Goal: Transaction & Acquisition: Book appointment/travel/reservation

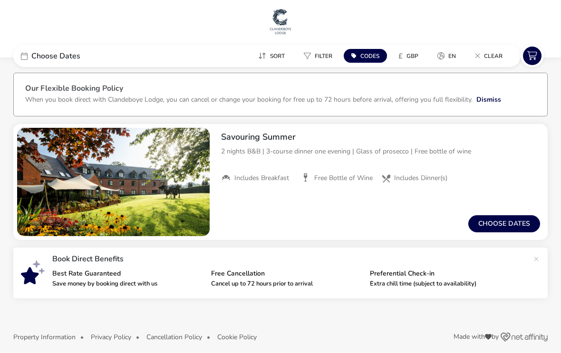
scroll to position [10, 0]
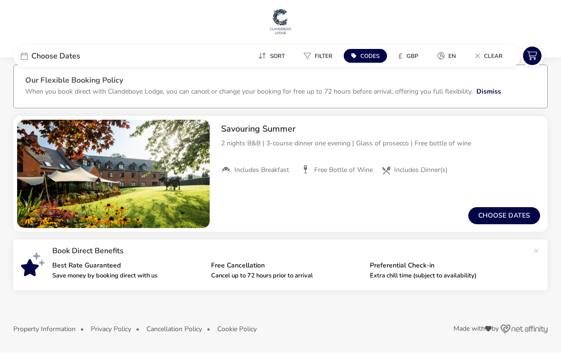
click at [496, 213] on button "Choose dates" at bounding box center [505, 216] width 72 height 17
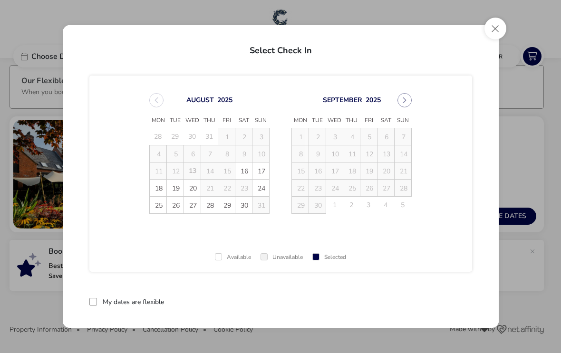
click at [247, 172] on span "16" at bounding box center [244, 171] width 17 height 17
click at [159, 188] on span "18" at bounding box center [158, 188] width 17 height 17
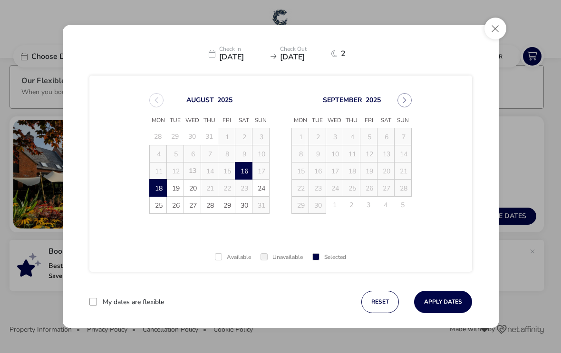
click at [447, 298] on button "Apply Dates" at bounding box center [443, 302] width 58 height 22
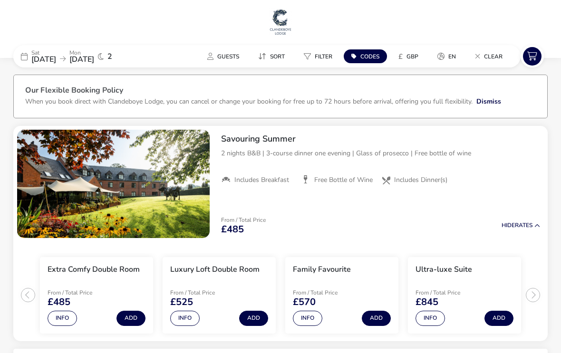
click at [96, 66] on div "[DATE] [DATE] 2" at bounding box center [84, 56] width 143 height 22
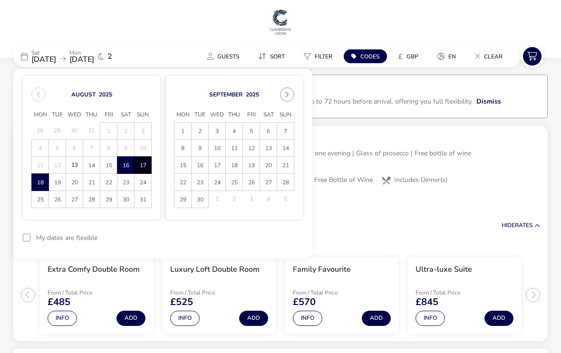
click at [131, 180] on span "23" at bounding box center [126, 183] width 16 height 17
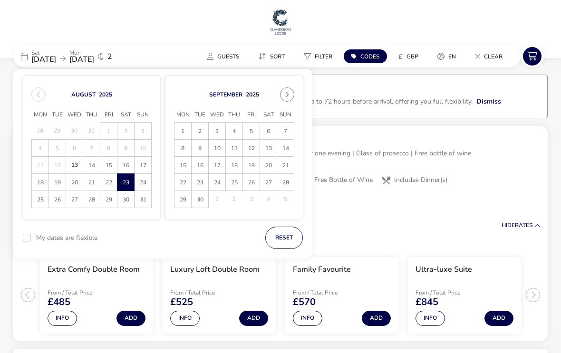
click at [45, 200] on span "25" at bounding box center [40, 200] width 16 height 17
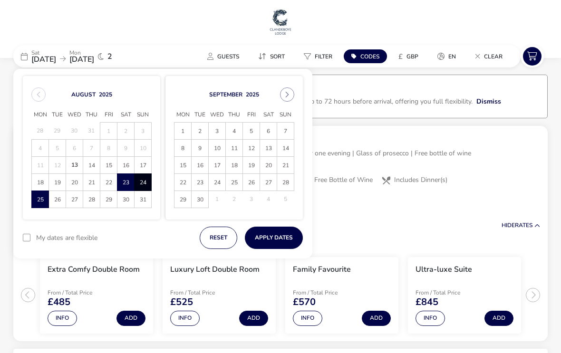
click at [274, 242] on button "Apply Dates" at bounding box center [274, 238] width 58 height 22
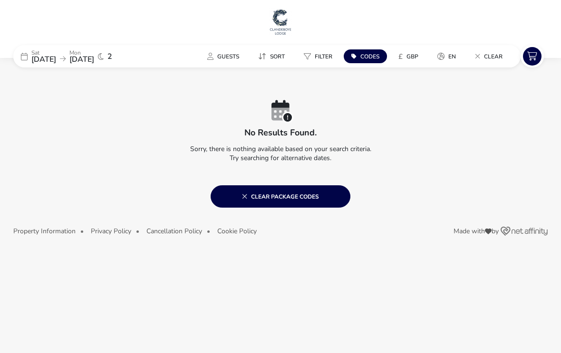
click at [94, 62] on span "[DATE]" at bounding box center [81, 59] width 25 height 10
click at [94, 54] on span "[DATE]" at bounding box center [81, 59] width 25 height 10
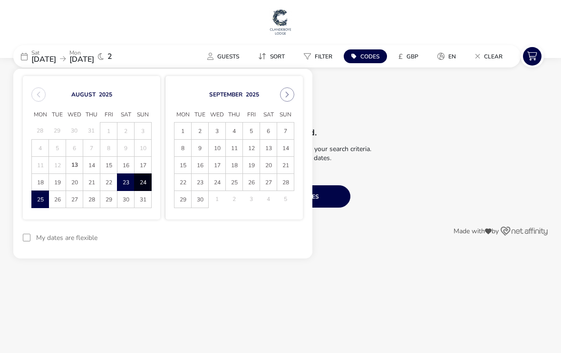
click at [147, 186] on span "24" at bounding box center [143, 183] width 16 height 17
click at [147, 184] on span "24" at bounding box center [143, 183] width 16 height 17
click at [62, 203] on span "26" at bounding box center [57, 200] width 16 height 17
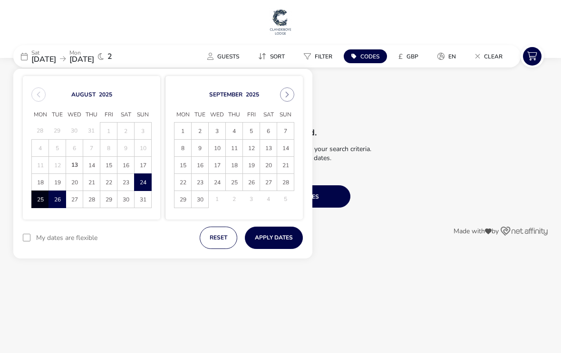
click at [277, 242] on button "Apply Dates" at bounding box center [274, 238] width 58 height 22
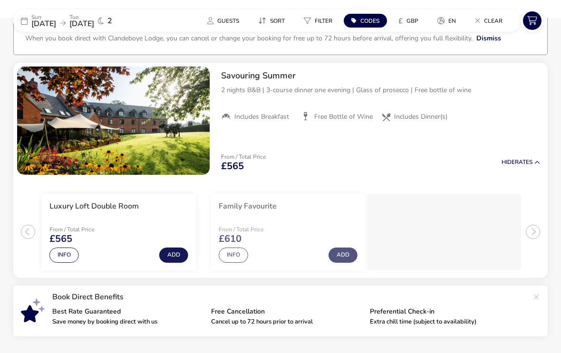
scroll to position [78, 0]
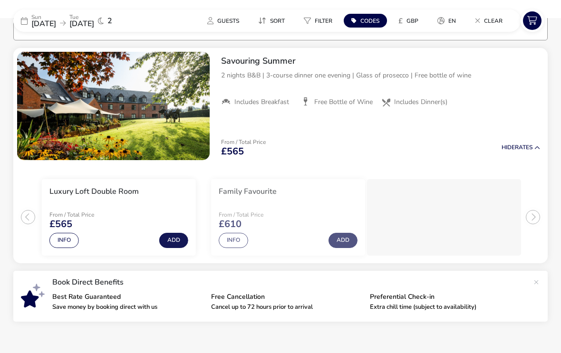
click at [229, 243] on button "Info" at bounding box center [225, 240] width 29 height 15
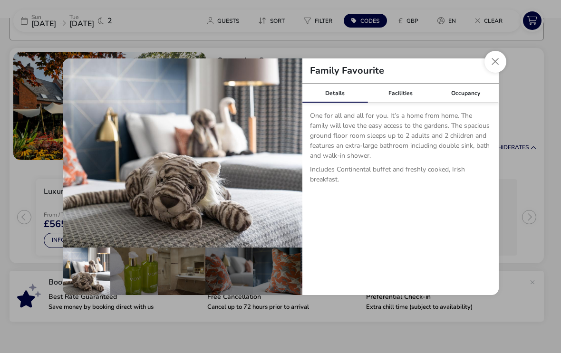
click at [401, 90] on div "Facilities" at bounding box center [401, 93] width 66 height 19
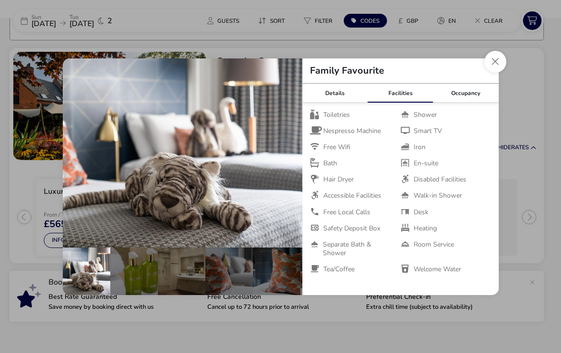
click at [494, 65] on button "Close dialog" at bounding box center [496, 62] width 22 height 22
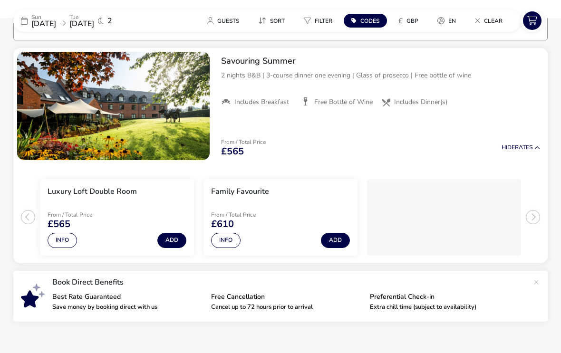
click at [56, 19] on span "[DATE]" at bounding box center [43, 24] width 25 height 10
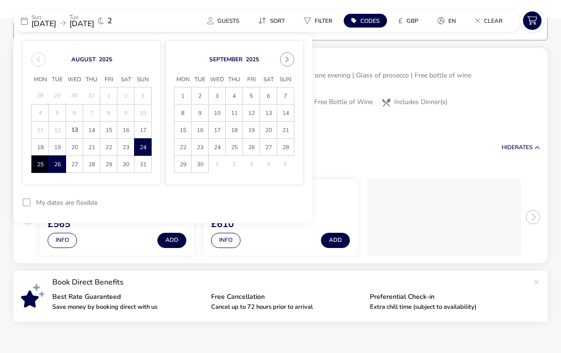
click at [265, 112] on span "13" at bounding box center [269, 113] width 16 height 17
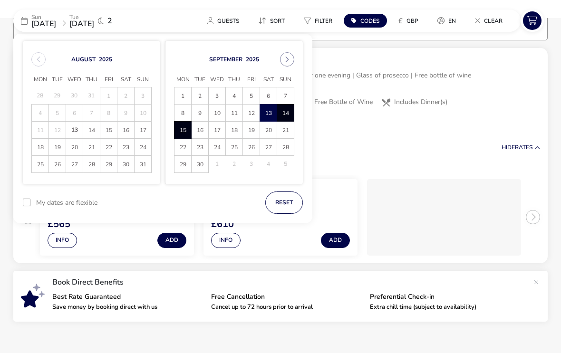
click at [186, 134] on span "15" at bounding box center [183, 130] width 16 height 17
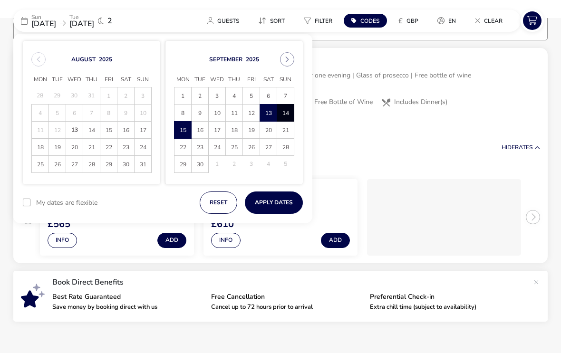
click at [276, 203] on button "Apply Dates" at bounding box center [274, 203] width 58 height 22
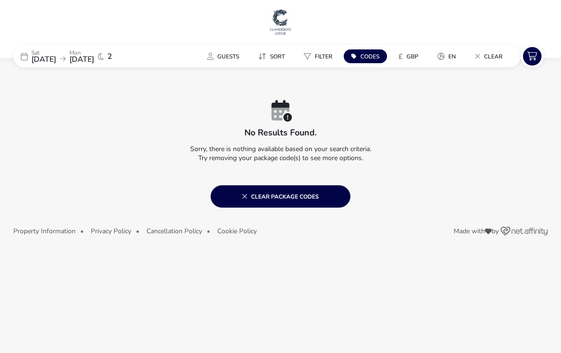
click at [78, 62] on div "[DATE] [DATE]" at bounding box center [62, 56] width 63 height 13
click at [94, 57] on span "[DATE]" at bounding box center [81, 59] width 25 height 10
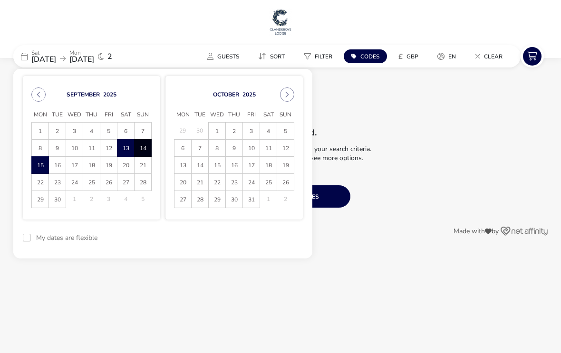
click at [147, 149] on span "14" at bounding box center [143, 148] width 16 height 17
click at [60, 173] on span "16" at bounding box center [57, 165] width 16 height 17
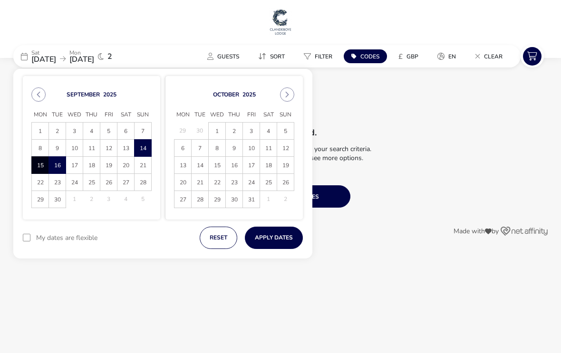
click at [280, 237] on button "Apply Dates" at bounding box center [274, 238] width 58 height 22
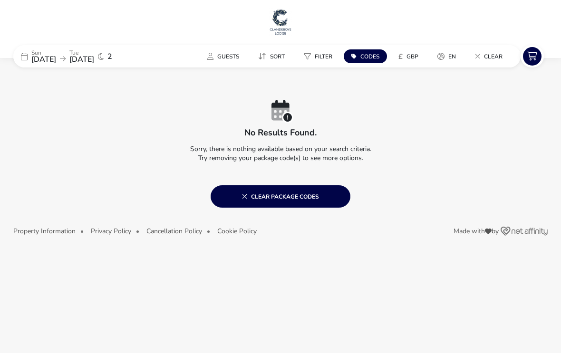
click at [94, 57] on span "[DATE]" at bounding box center [81, 59] width 25 height 10
click at [94, 64] on span "[DATE]" at bounding box center [81, 59] width 25 height 10
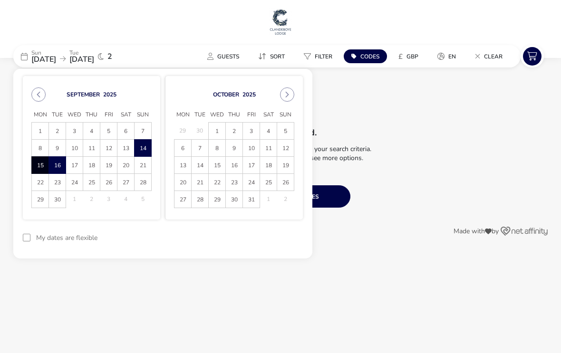
click at [149, 161] on span "21" at bounding box center [143, 165] width 16 height 17
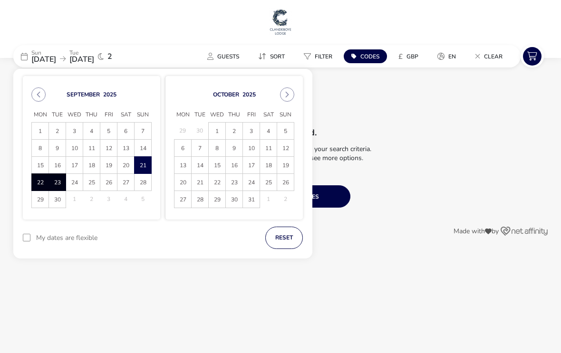
click at [62, 187] on span "23" at bounding box center [57, 183] width 16 height 17
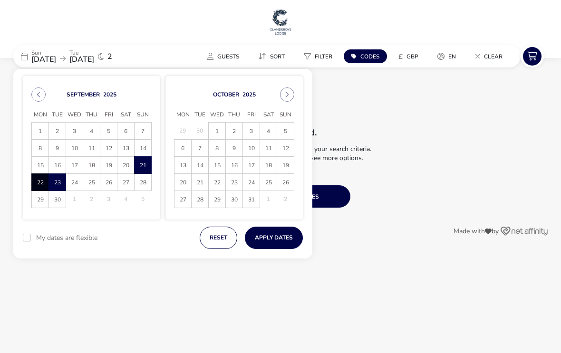
click at [277, 240] on button "Apply Dates" at bounding box center [274, 238] width 58 height 22
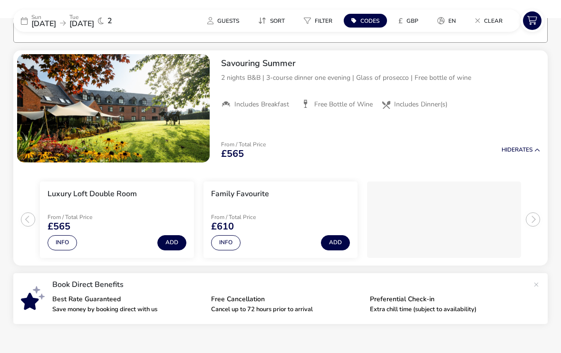
scroll to position [78, 0]
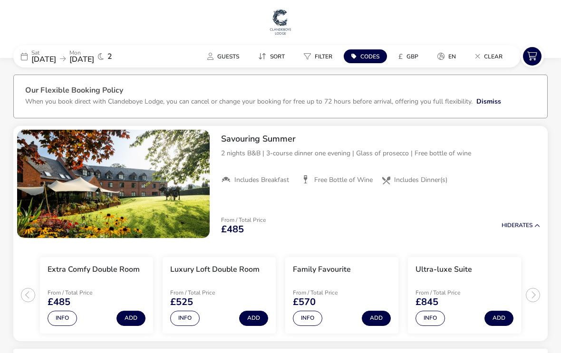
click at [56, 57] on span "[DATE]" at bounding box center [43, 59] width 25 height 10
click at [88, 60] on div "[DATE] [DATE]" at bounding box center [62, 56] width 63 height 13
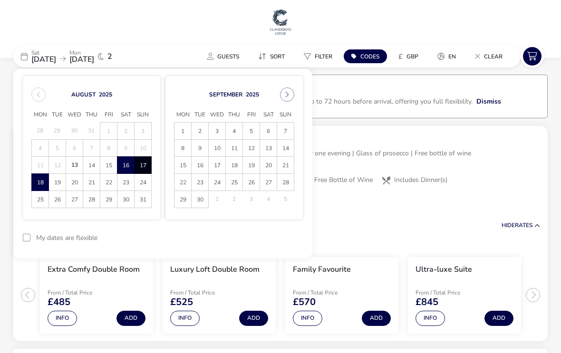
click at [93, 61] on span "[DATE]" at bounding box center [81, 59] width 25 height 10
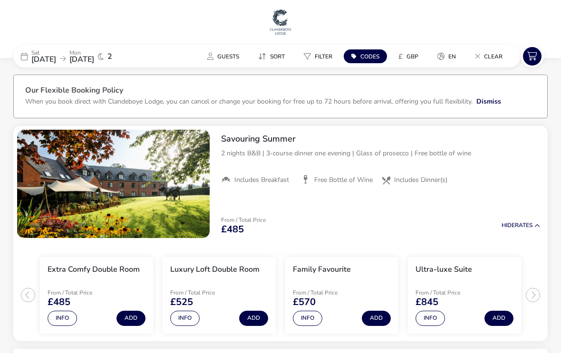
click at [81, 62] on div "[DATE] [DATE]" at bounding box center [62, 56] width 63 height 13
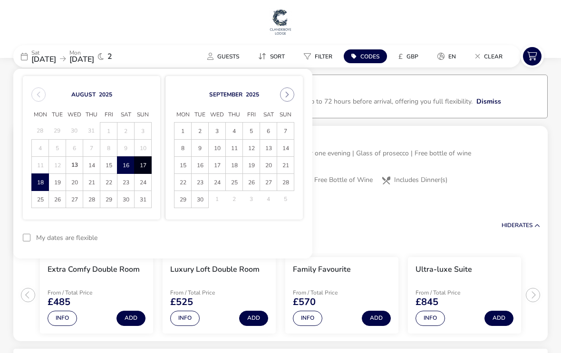
click at [95, 170] on span "14" at bounding box center [92, 165] width 16 height 17
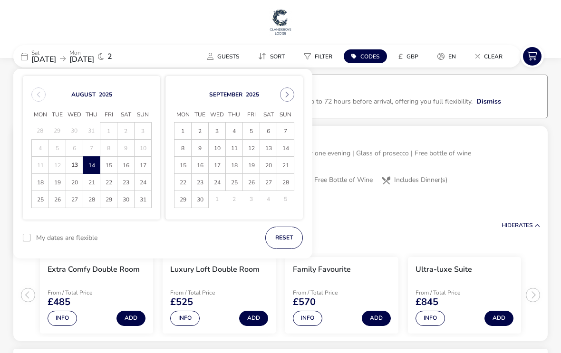
click at [127, 166] on span "16" at bounding box center [126, 165] width 16 height 17
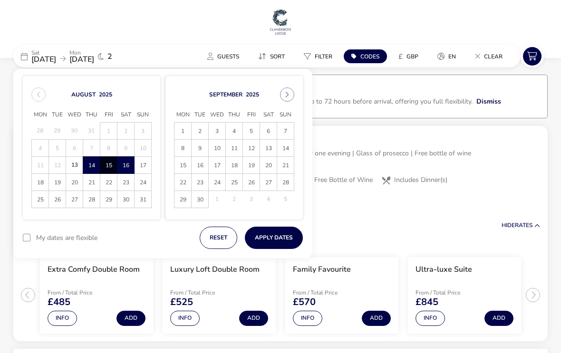
click at [280, 239] on button "Apply Dates" at bounding box center [274, 238] width 58 height 22
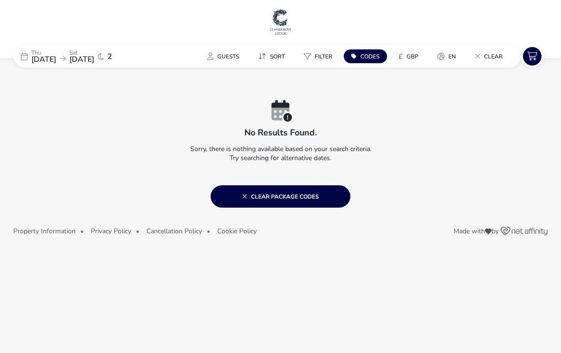
click at [68, 72] on div "No results found. Sorry, there is nothing available based on your search criter…" at bounding box center [280, 137] width 535 height 141
click at [56, 57] on span "[DATE]" at bounding box center [43, 59] width 25 height 10
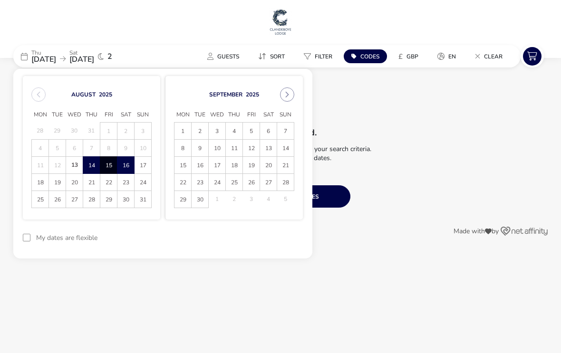
click at [55, 185] on span "19" at bounding box center [57, 183] width 16 height 17
click at [96, 186] on span "21" at bounding box center [92, 183] width 16 height 17
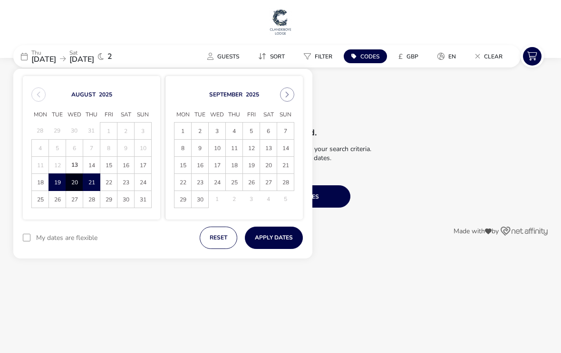
click at [269, 239] on button "Apply Dates" at bounding box center [274, 238] width 58 height 22
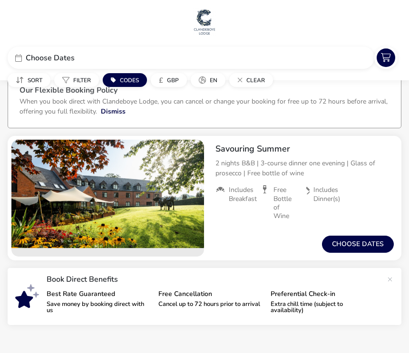
click at [374, 47] on naf-pibe-search-box "Choose Dates" at bounding box center [191, 58] width 367 height 22
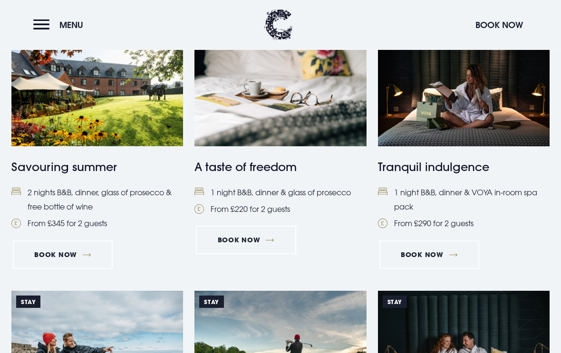
scroll to position [428, 0]
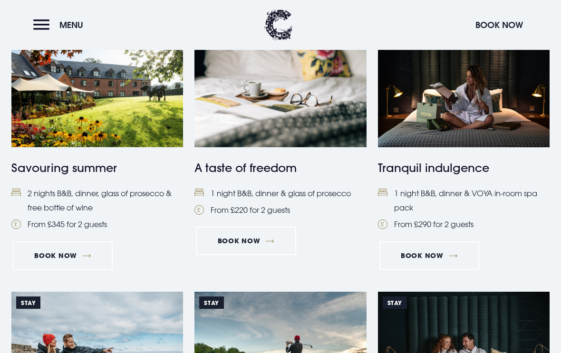
click at [261, 237] on link "Book Now" at bounding box center [246, 241] width 100 height 29
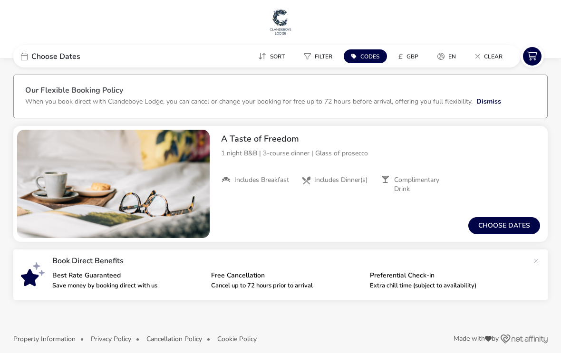
click at [505, 226] on button "Choose dates" at bounding box center [505, 225] width 72 height 17
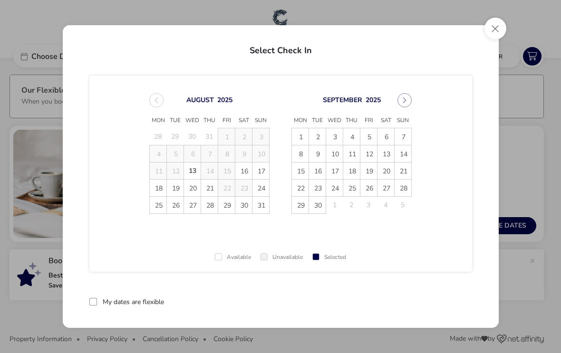
click at [262, 186] on span "24" at bounding box center [261, 188] width 17 height 17
click at [161, 205] on span "25" at bounding box center [158, 205] width 17 height 17
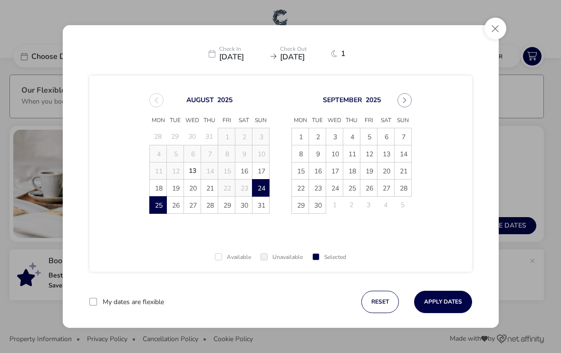
click at [449, 299] on button "Apply Dates" at bounding box center [443, 302] width 58 height 22
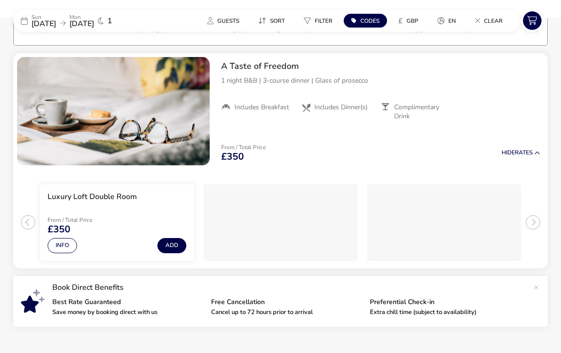
scroll to position [78, 0]
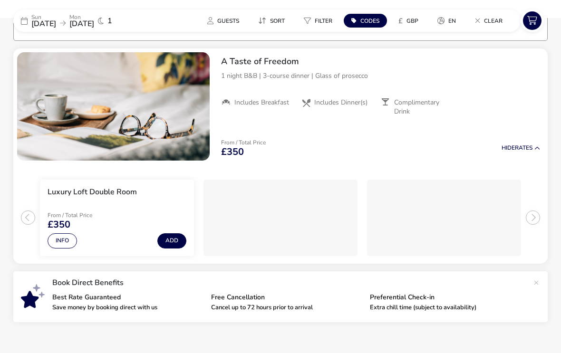
click at [78, 22] on div "[DATE] [DATE]" at bounding box center [62, 20] width 63 height 13
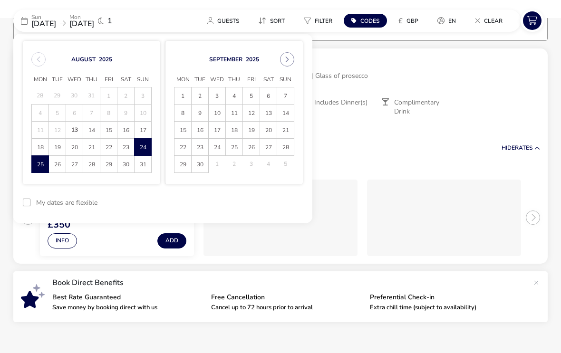
click at [57, 151] on span "19" at bounding box center [57, 147] width 16 height 17
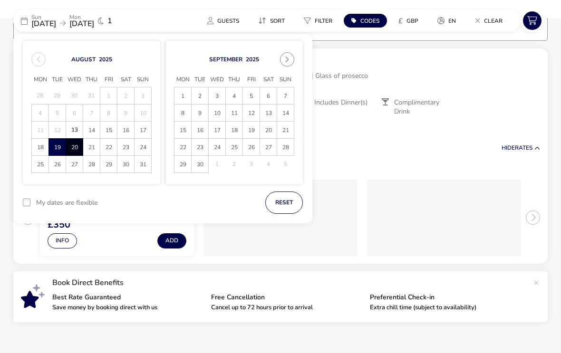
click at [78, 147] on span "20" at bounding box center [75, 147] width 16 height 17
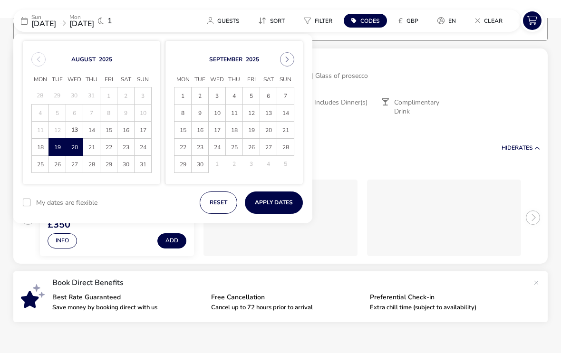
click at [201, 151] on span "23" at bounding box center [200, 147] width 16 height 17
click at [217, 148] on span "24" at bounding box center [217, 147] width 16 height 17
click at [273, 208] on button "Apply Dates" at bounding box center [274, 203] width 58 height 22
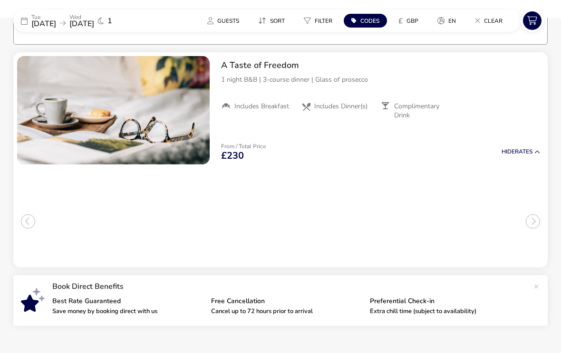
scroll to position [77, 0]
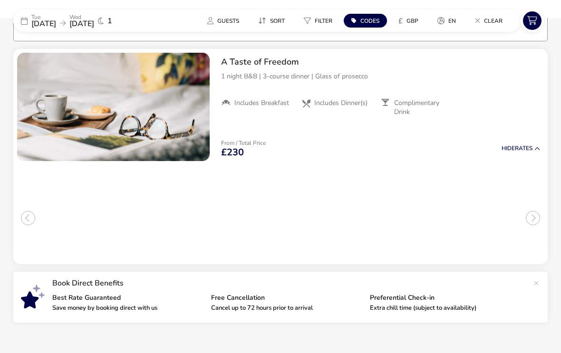
click at [94, 24] on span "24 Sep 2025" at bounding box center [81, 24] width 25 height 10
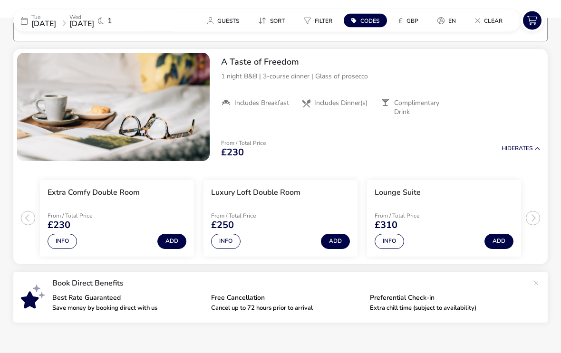
click at [94, 24] on span "24 Sep 2025" at bounding box center [81, 24] width 25 height 10
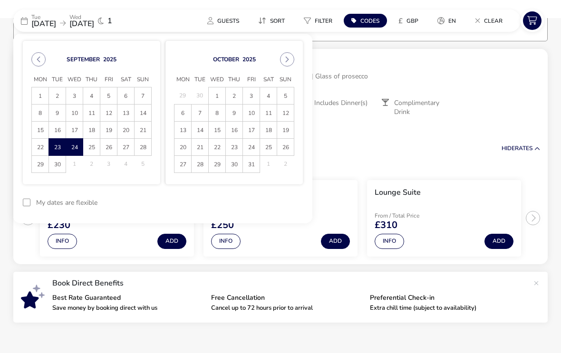
click at [297, 59] on div "October 2025 Mon Tue Wed Thu Fri Sat Sun 29 30 1 2 3 4 5 6 7 8 9 10 11 12 13 14…" at bounding box center [234, 113] width 138 height 144
click at [285, 60] on icon "Next Month" at bounding box center [287, 59] width 7 height 7
click at [217, 114] on span "5" at bounding box center [217, 113] width 16 height 17
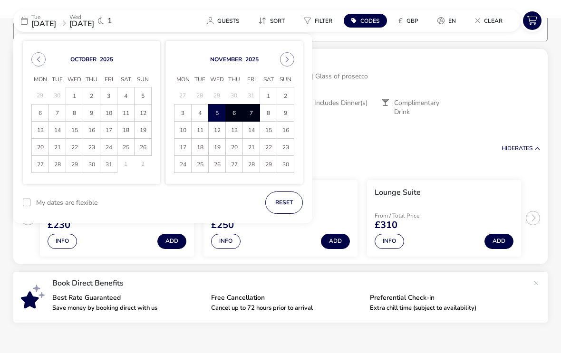
click at [253, 111] on span "7" at bounding box center [252, 113] width 16 height 17
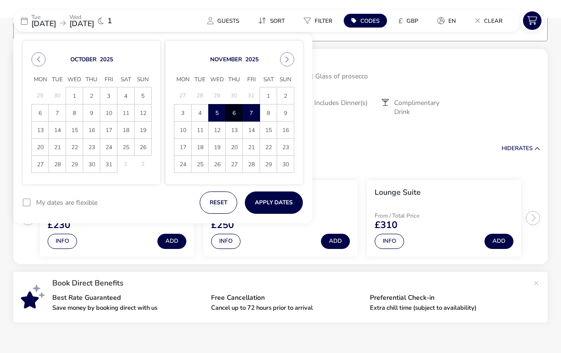
click at [280, 204] on button "Apply Dates" at bounding box center [274, 203] width 58 height 22
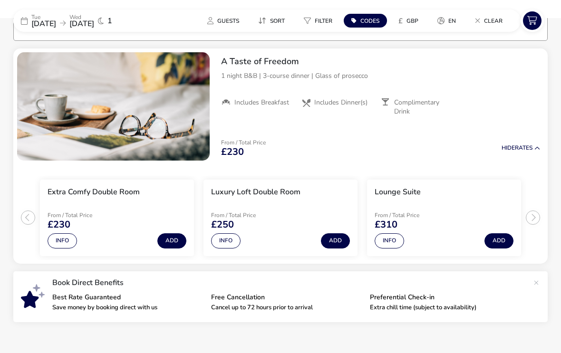
scroll to position [77, 0]
